Goal: Find specific page/section: Find specific page/section

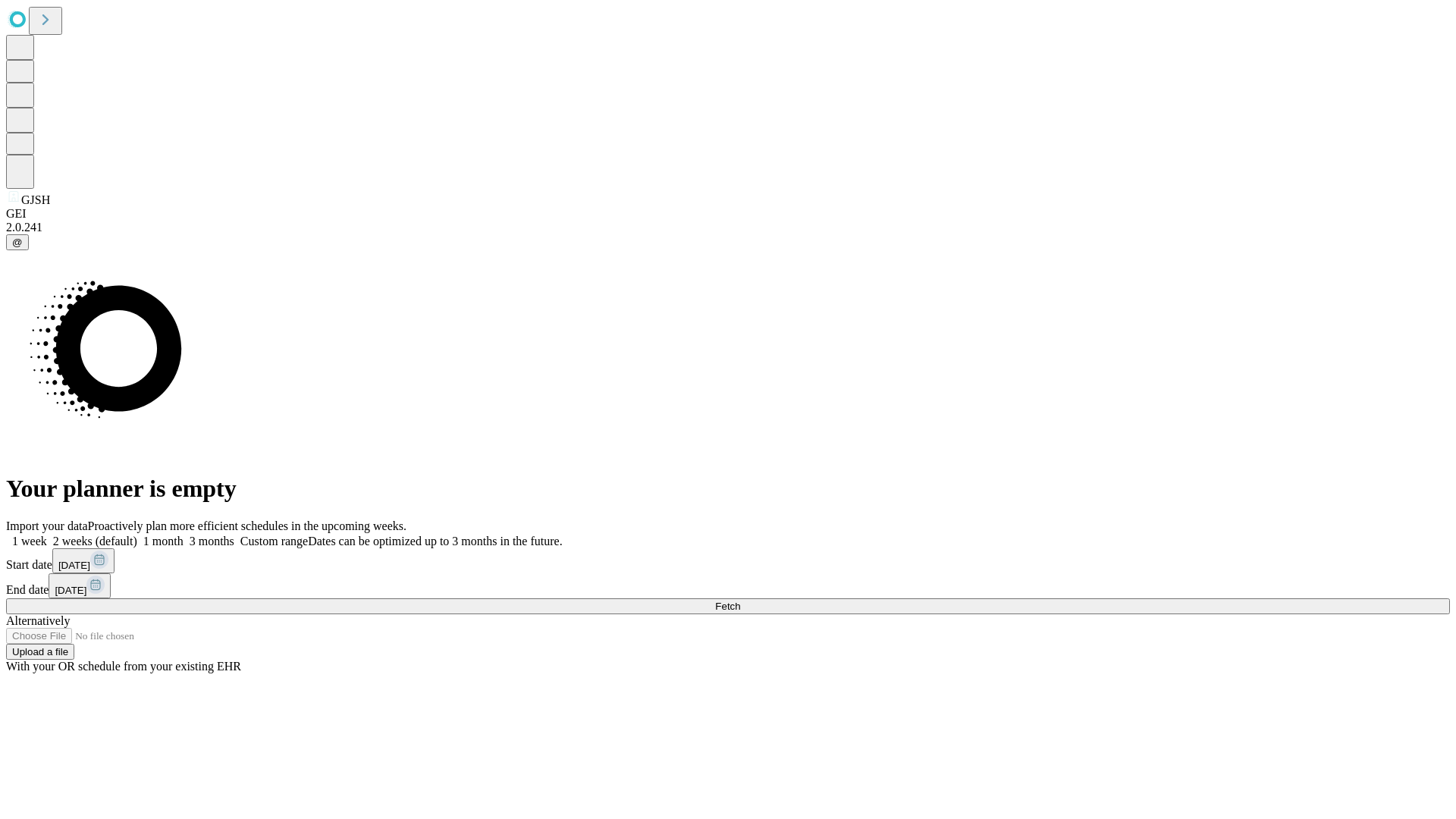
click at [740, 601] on span "Fetch" at bounding box center [728, 606] width 25 height 11
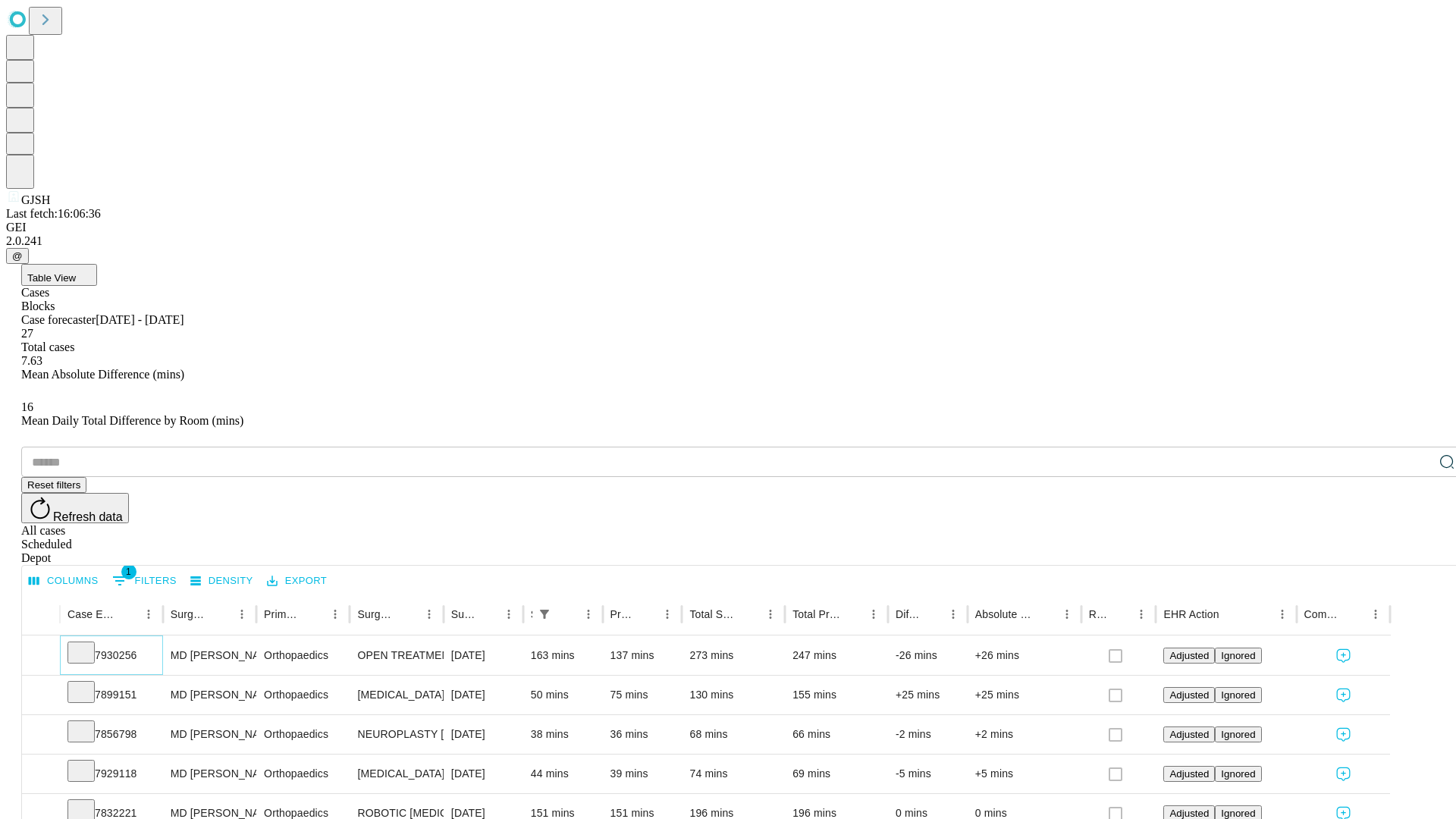
click at [88, 644] on icon at bounding box center [80, 651] width 15 height 15
